Goal: Task Accomplishment & Management: Use online tool/utility

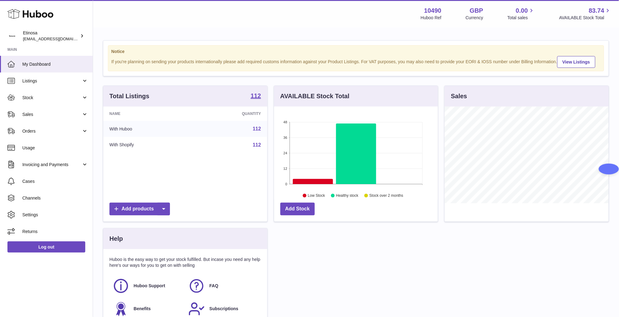
scroll to position [97, 164]
click at [53, 116] on span "Sales" at bounding box center [51, 115] width 59 height 6
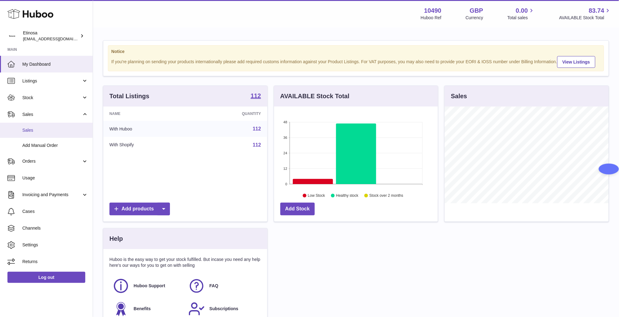
click at [58, 125] on link "Sales" at bounding box center [46, 130] width 93 height 15
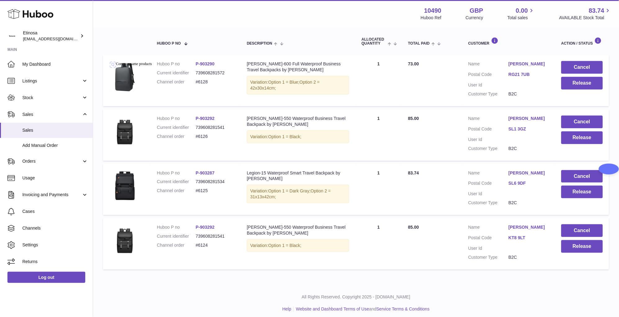
scroll to position [104, 0]
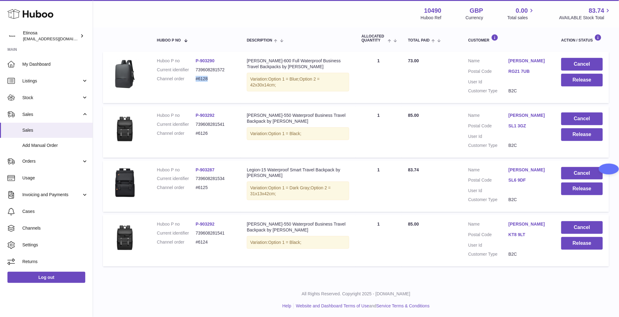
drag, startPoint x: 217, startPoint y: 78, endPoint x: 251, endPoint y: 99, distance: 39.7
click at [196, 77] on dd "#6128" at bounding box center [215, 79] width 39 height 6
copy dd "#6128"
drag, startPoint x: 211, startPoint y: 135, endPoint x: 196, endPoint y: 134, distance: 14.3
click at [196, 134] on dd "#6126" at bounding box center [215, 134] width 39 height 6
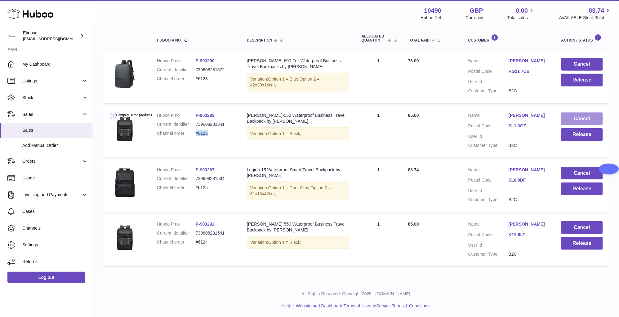
copy dd "#6126"
drag, startPoint x: 209, startPoint y: 186, endPoint x: 196, endPoint y: 186, distance: 13.0
click at [196, 186] on dd "#6125" at bounding box center [215, 188] width 39 height 6
copy dd "#6125"
drag, startPoint x: 204, startPoint y: 243, endPoint x: 198, endPoint y: 241, distance: 7.2
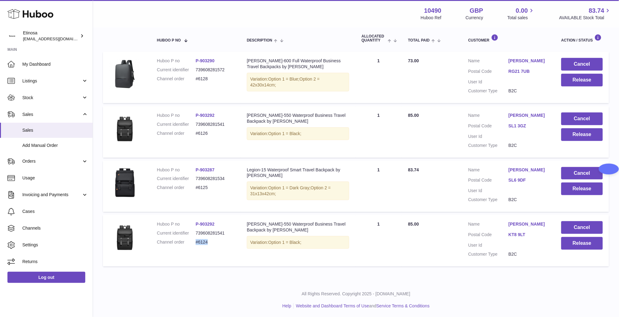
click at [196, 241] on dd "#6124" at bounding box center [215, 243] width 39 height 6
copy dd "#6124"
click at [587, 245] on button "Release" at bounding box center [583, 243] width 42 height 13
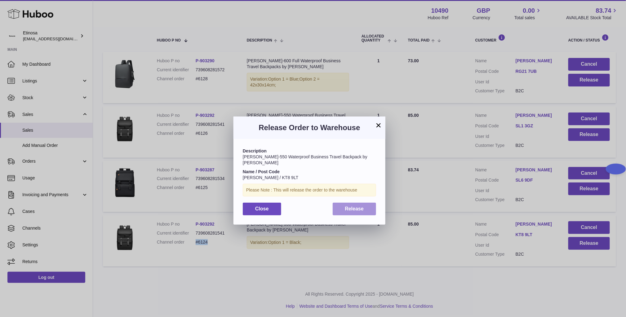
click at [346, 206] on span "Release" at bounding box center [354, 208] width 19 height 5
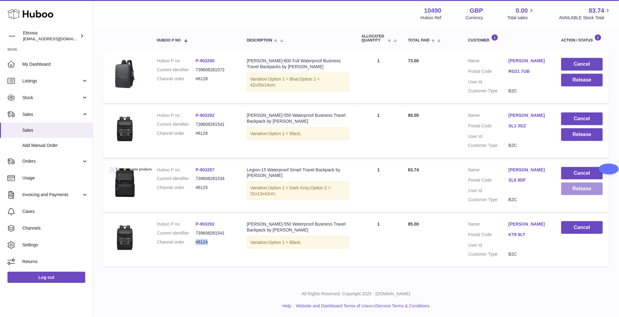
click at [589, 192] on button "Release" at bounding box center [583, 189] width 42 height 13
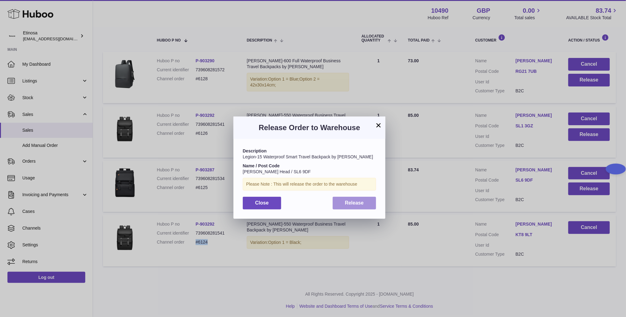
click at [359, 205] on span "Release" at bounding box center [354, 202] width 19 height 5
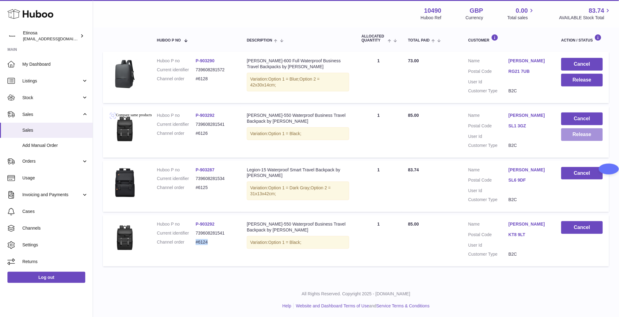
click at [582, 136] on button "Release" at bounding box center [583, 134] width 42 height 13
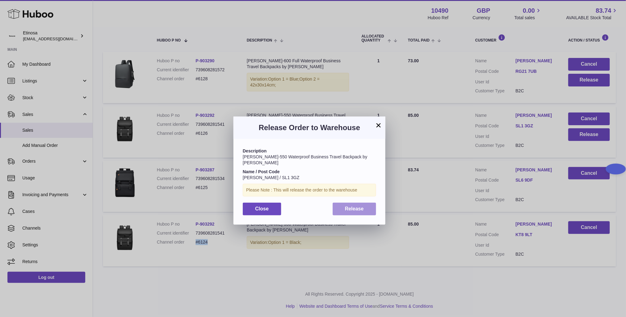
click at [361, 206] on span "Release" at bounding box center [354, 208] width 19 height 5
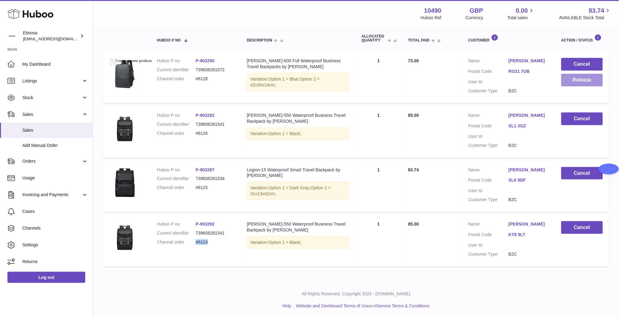
click at [576, 84] on button "Release" at bounding box center [583, 80] width 42 height 13
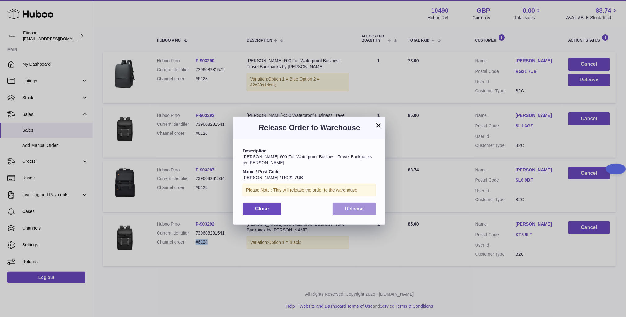
click at [366, 205] on button "Release" at bounding box center [355, 209] width 44 height 13
